Goal: Information Seeking & Learning: Learn about a topic

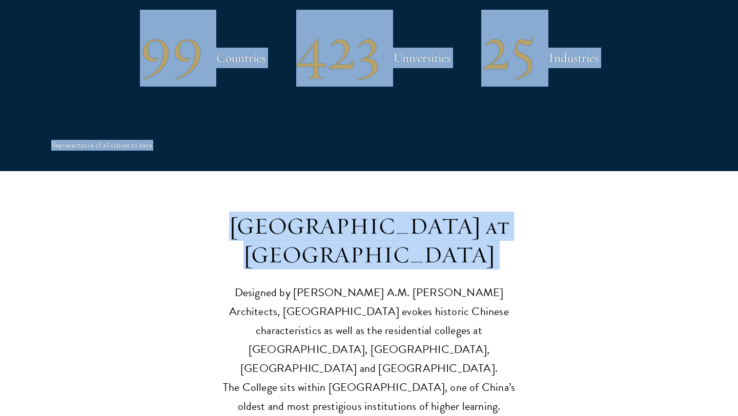
scroll to position [2253, 0]
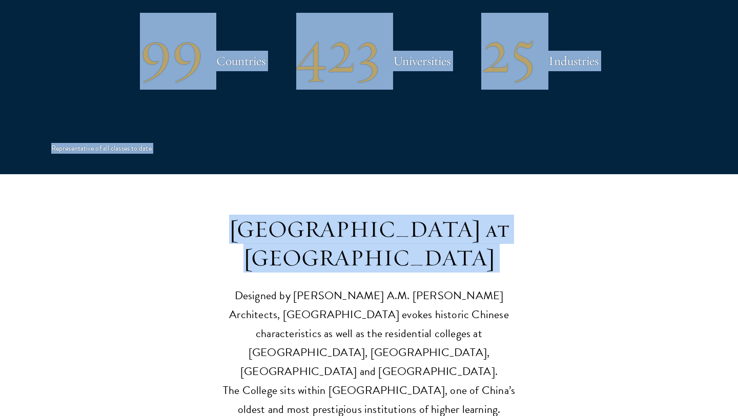
drag, startPoint x: 737, startPoint y: 172, endPoint x: 733, endPoint y: 219, distance: 47.3
click at [733, 219] on html "About Overview Leadership Donors Program Experience Overview Curriculum Student…" at bounding box center [369, 150] width 738 height 4806
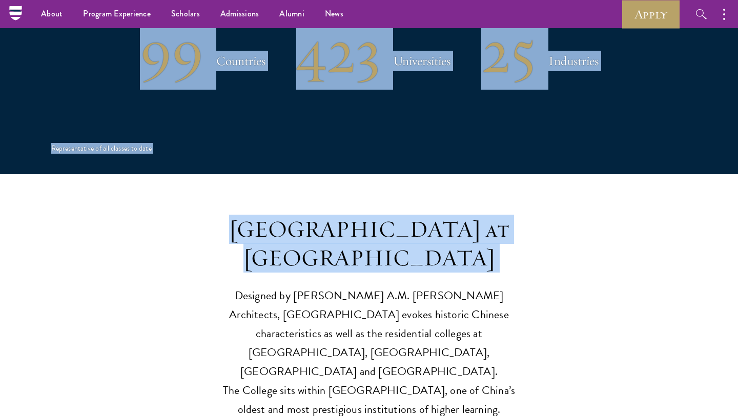
click at [677, 221] on header "[GEOGRAPHIC_DATA] at [GEOGRAPHIC_DATA] Designed by [PERSON_NAME] A.M. [PERSON_N…" at bounding box center [369, 317] width 738 height 204
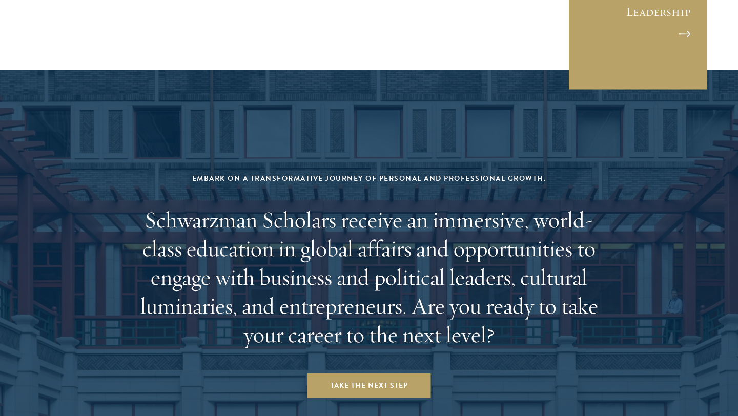
scroll to position [4277, 0]
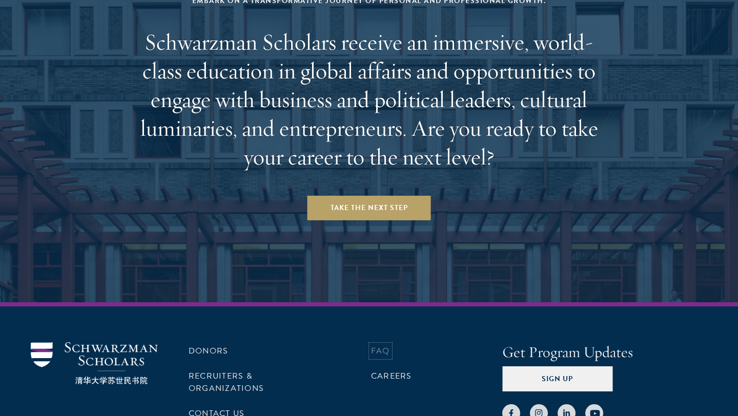
click at [380, 345] on link "FAQ" at bounding box center [380, 351] width 19 height 12
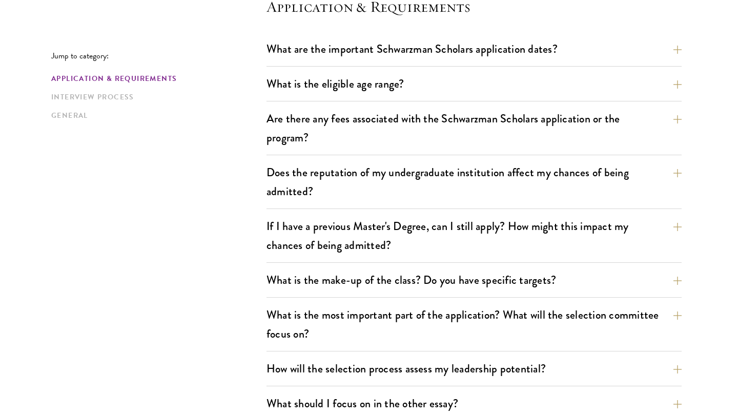
scroll to position [307, 0]
click at [362, 197] on button "Does the reputation of my undergraduate institution affect my chances of being …" at bounding box center [481, 181] width 415 height 42
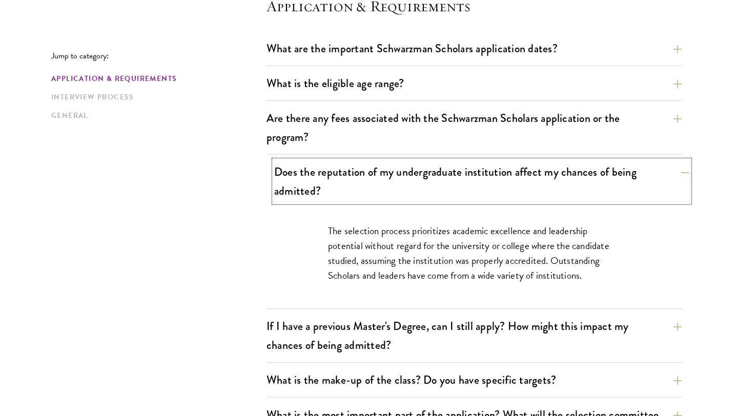
click at [362, 197] on button "Does the reputation of my undergraduate institution affect my chances of being …" at bounding box center [481, 181] width 415 height 42
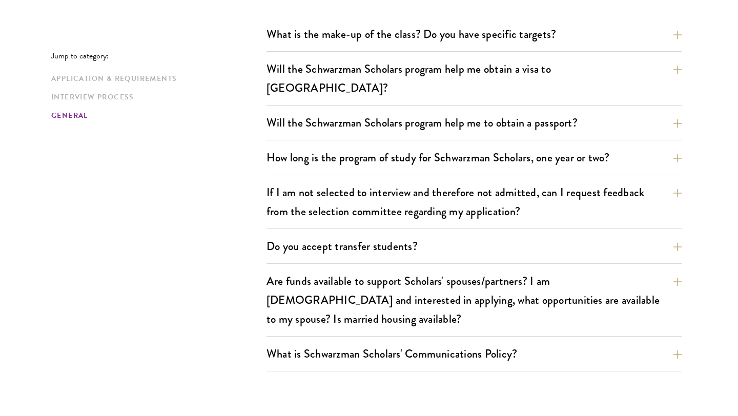
scroll to position [1537, 0]
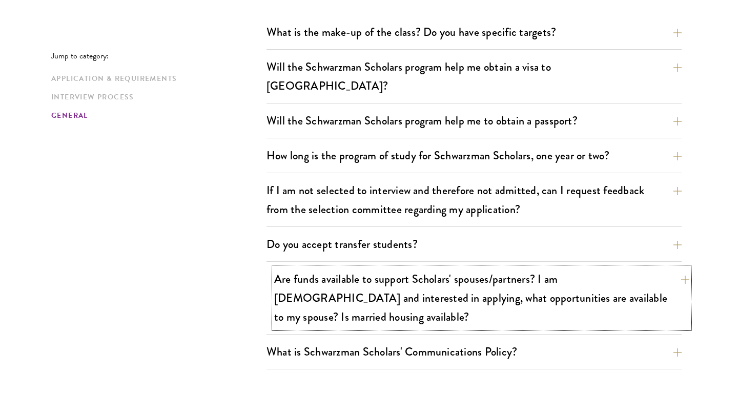
click at [348, 268] on button "Are funds available to support Scholars' spouses/partners? I am married and int…" at bounding box center [481, 297] width 415 height 61
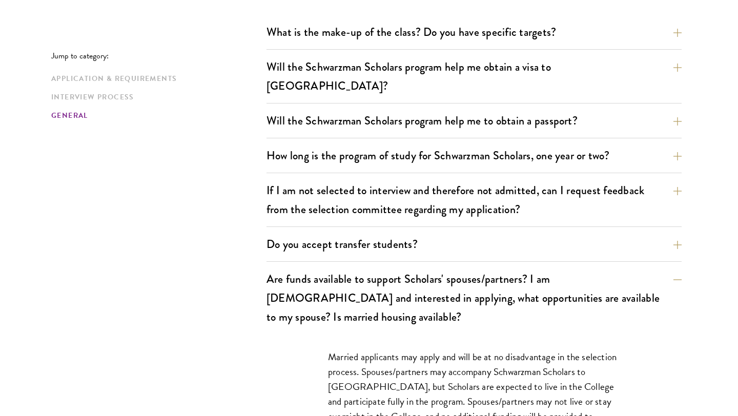
click at [277, 362] on div "Married applicants may apply and will be at no disadvantage in the selection pr…" at bounding box center [473, 414] width 415 height 160
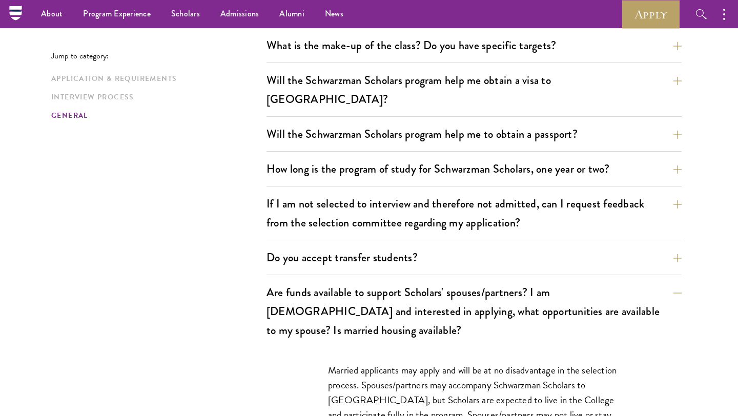
scroll to position [1475, 0]
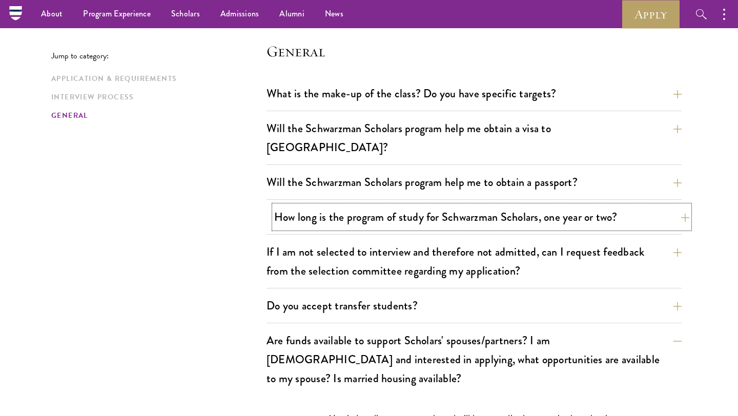
click at [406, 205] on button "How long is the program of study for Schwarzman Scholars, one year or two?" at bounding box center [481, 216] width 415 height 23
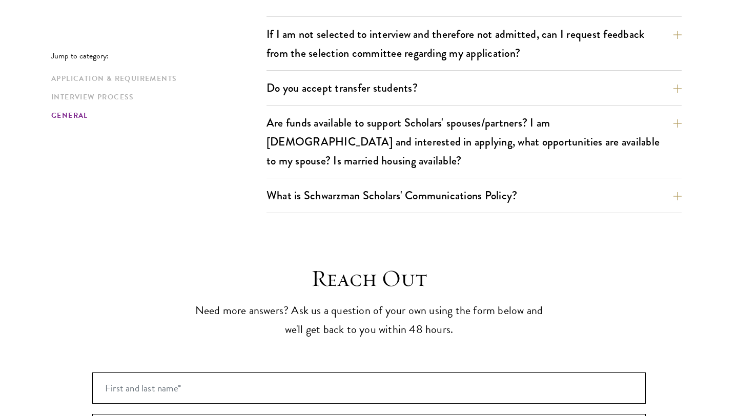
scroll to position [1865, 0]
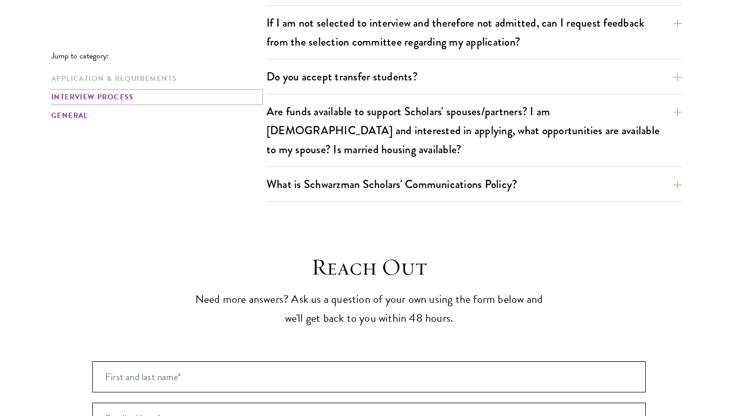
click at [93, 99] on link "Interview Process" at bounding box center [155, 97] width 209 height 11
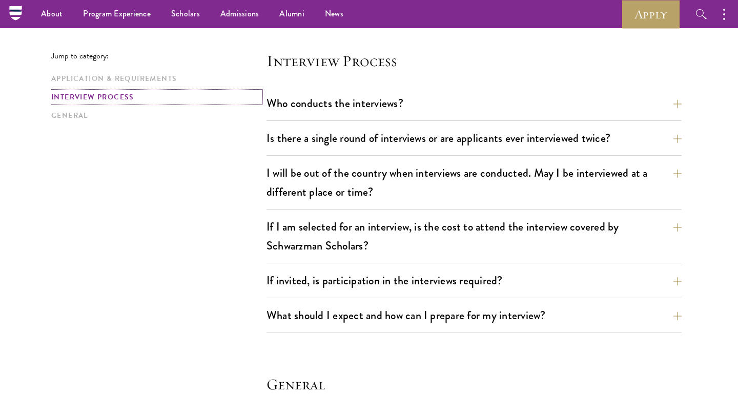
scroll to position [1142, 0]
click at [295, 110] on button "Who conducts the interviews?" at bounding box center [481, 103] width 415 height 23
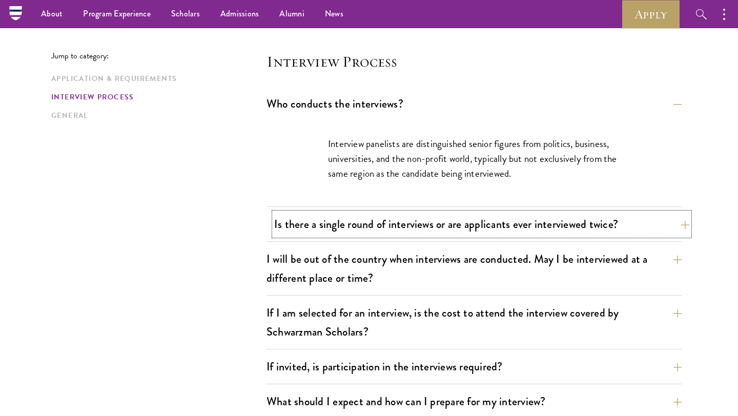
click at [366, 218] on button "Is there a single round of interviews or are applicants ever interviewed twice?" at bounding box center [481, 224] width 415 height 23
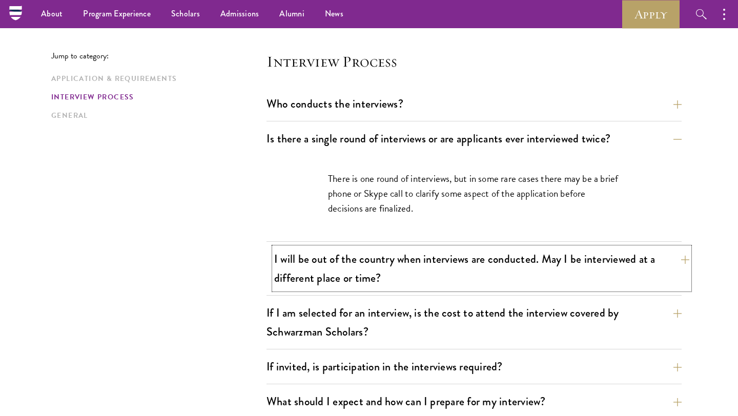
click at [351, 286] on button "I will be out of the country when interviews are conducted. May I be interviewe…" at bounding box center [481, 268] width 415 height 42
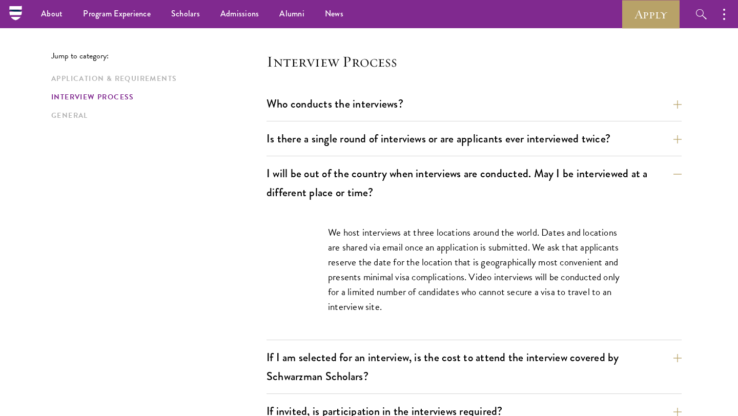
click at [242, 288] on div "Jump to category: Application & Requirements Interview Process General Applicat…" at bounding box center [368, 27] width 635 height 1733
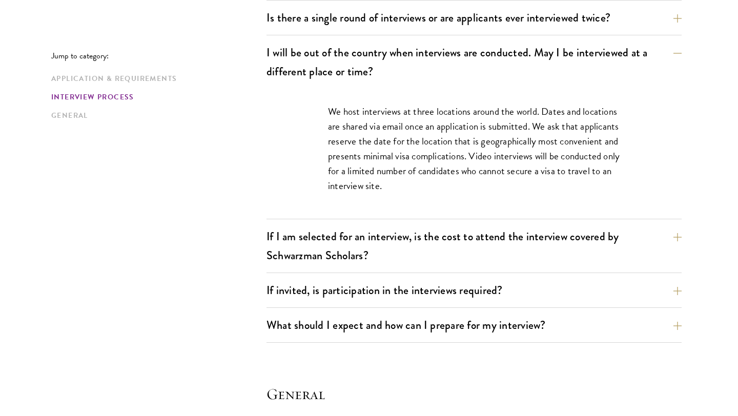
scroll to position [1265, 0]
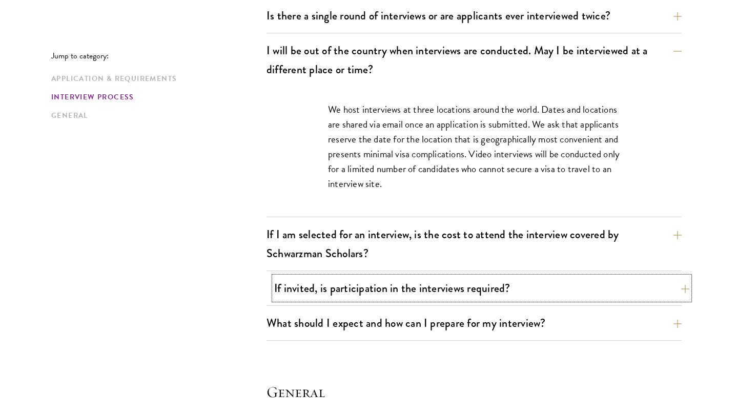
click at [369, 299] on button "If invited, is participation in the interviews required?" at bounding box center [481, 288] width 415 height 23
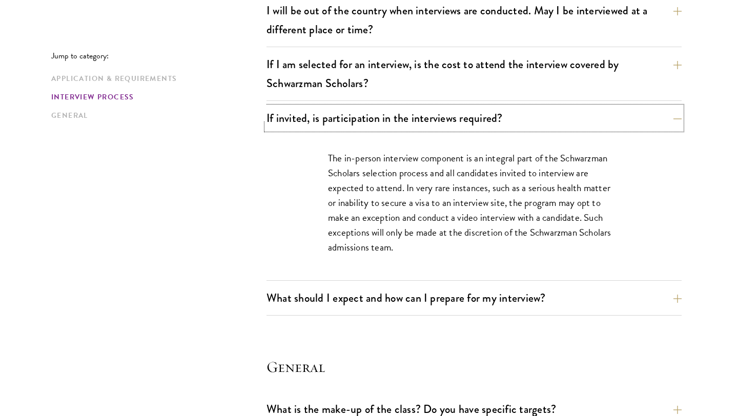
scroll to position [1306, 0]
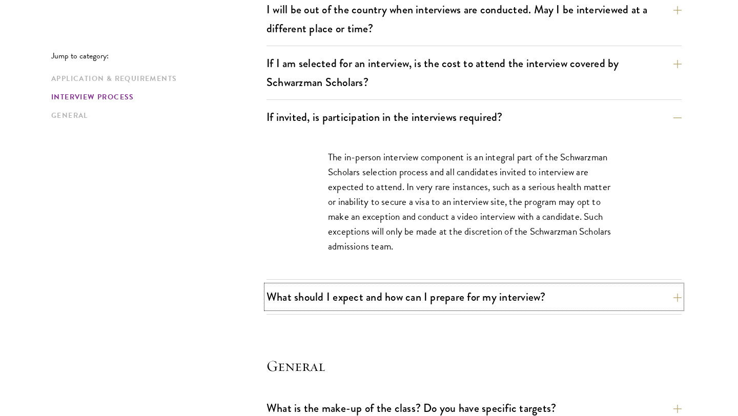
click at [369, 300] on button "What should I expect and how can I prepare for my interview?" at bounding box center [473, 296] width 415 height 23
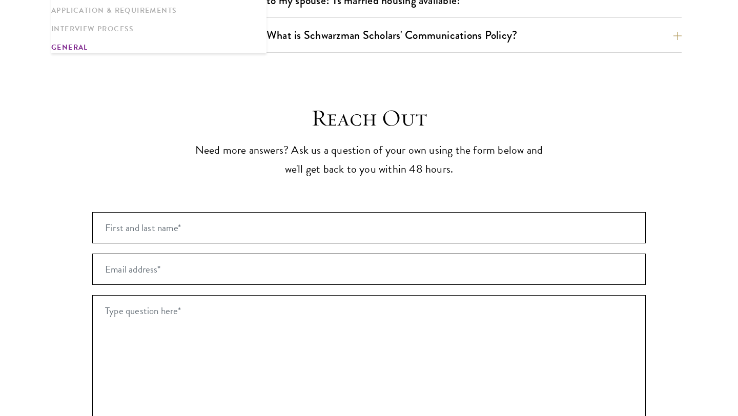
scroll to position [2494, 0]
